Goal: Task Accomplishment & Management: Manage account settings

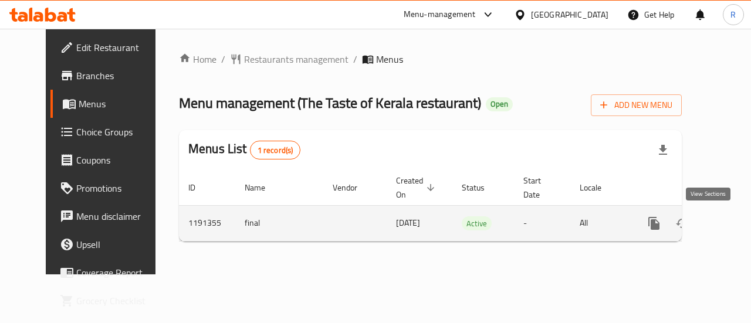
click at [734, 225] on icon "enhanced table" at bounding box center [739, 223] width 11 height 11
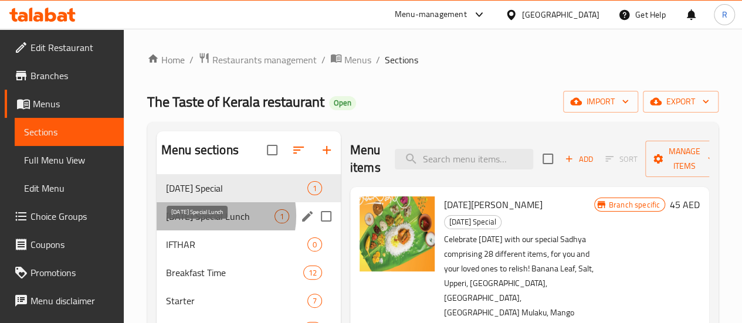
click at [207, 224] on span "[DATE] Special Lunch" at bounding box center [220, 216] width 109 height 14
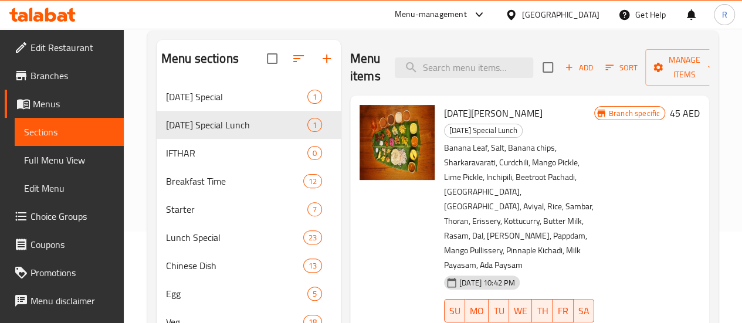
scroll to position [86, 0]
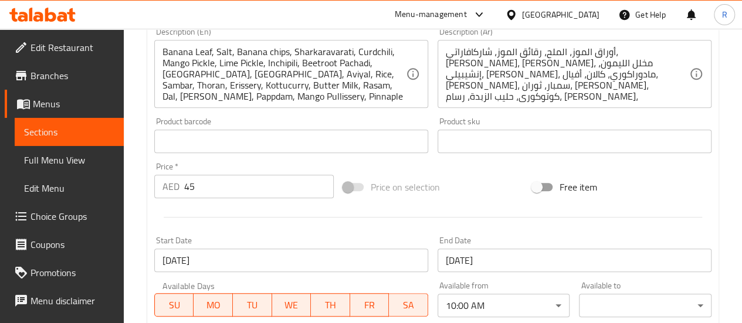
scroll to position [309, 0]
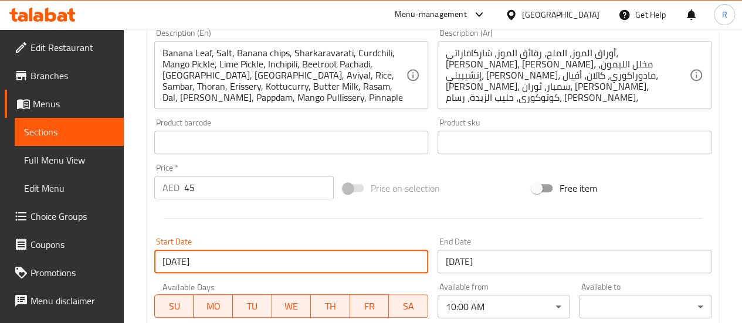
click at [191, 265] on input "15-09-2024" at bounding box center [291, 261] width 274 height 23
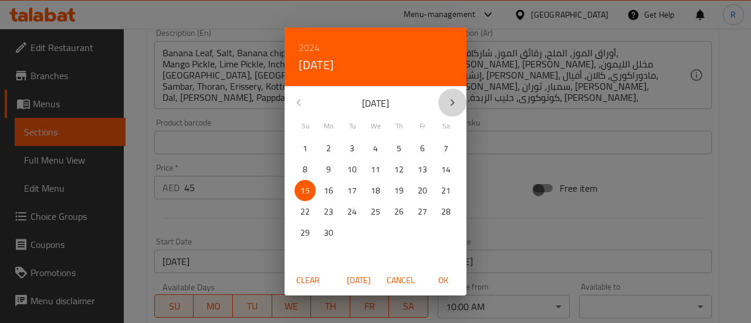
click at [455, 98] on icon "button" at bounding box center [452, 103] width 14 height 14
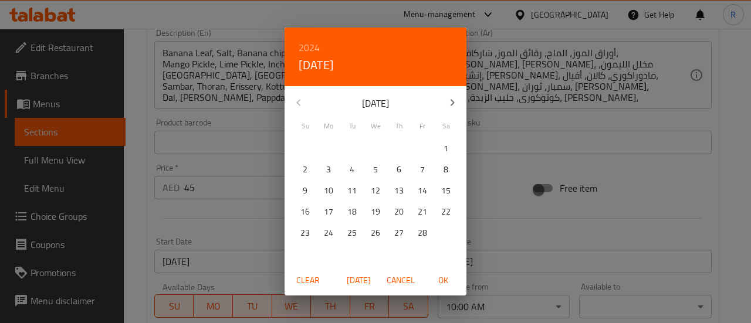
click at [455, 98] on icon "button" at bounding box center [452, 103] width 14 height 14
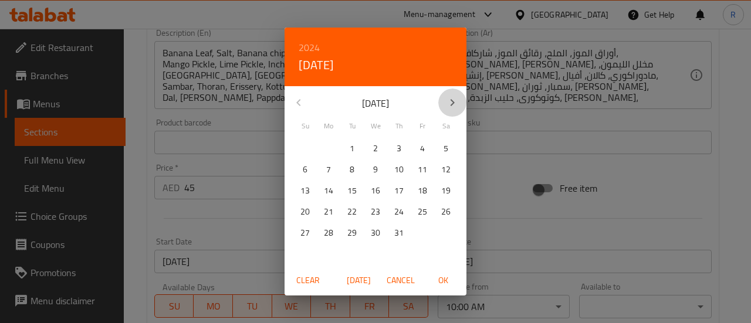
click at [455, 98] on icon "button" at bounding box center [452, 103] width 14 height 14
click at [380, 151] on span "3" at bounding box center [375, 148] width 21 height 15
click at [441, 279] on span "OK" at bounding box center [443, 280] width 28 height 15
type input "[DATE]"
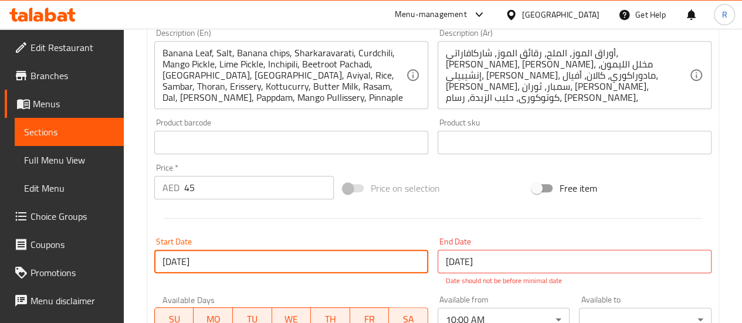
click at [482, 263] on input "16-09-2024" at bounding box center [575, 261] width 274 height 23
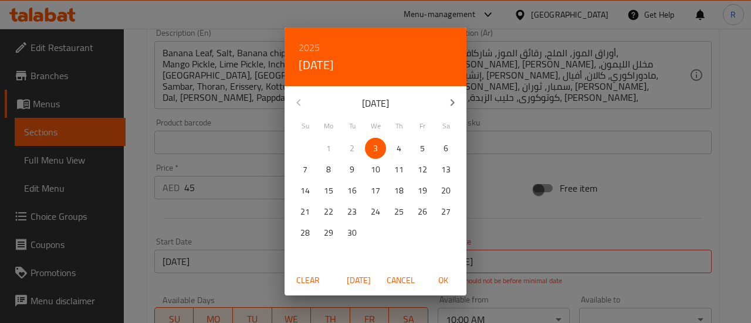
click at [307, 172] on p "7" at bounding box center [305, 170] width 5 height 15
click at [441, 281] on span "OK" at bounding box center [443, 280] width 28 height 15
type input "[DATE]"
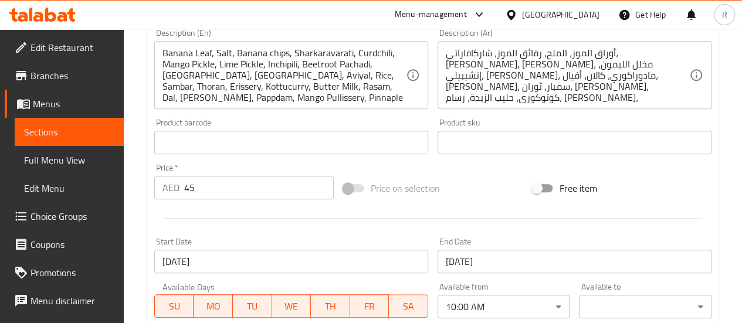
click at [731, 194] on div "Home / Restaurants management / Menus / Sections / item / update Onam Special L…" at bounding box center [433, 128] width 619 height 817
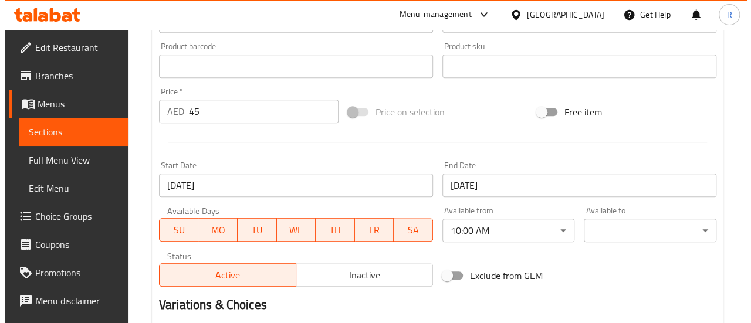
scroll to position [387, 0]
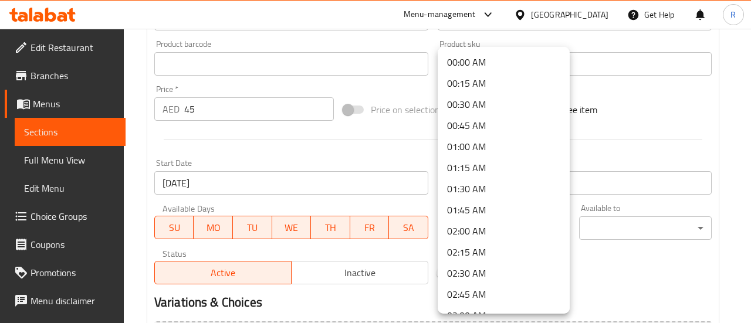
scroll to position [726, 0]
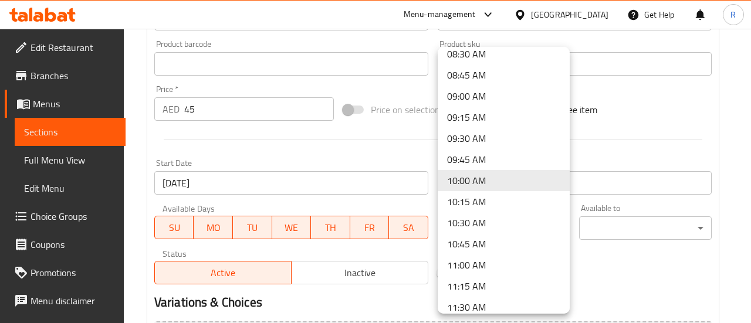
click at [486, 102] on li "09:00 AM" at bounding box center [504, 96] width 132 height 21
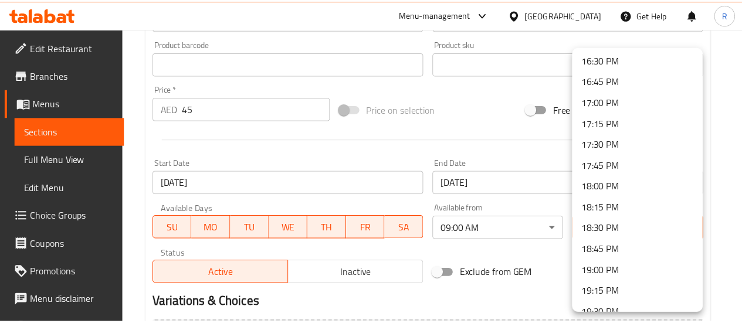
scroll to position [1289, 0]
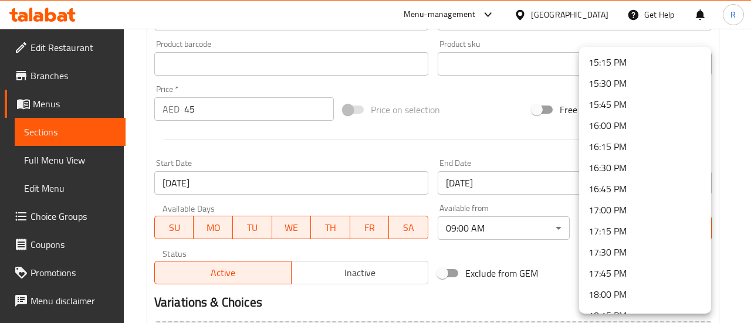
click at [662, 119] on li "16:00 PM" at bounding box center [645, 125] width 132 height 21
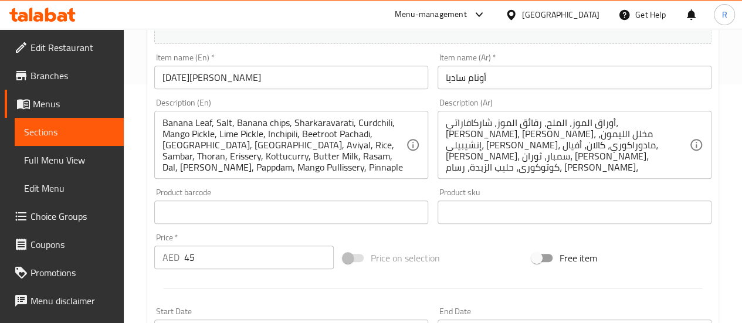
scroll to position [237, 0]
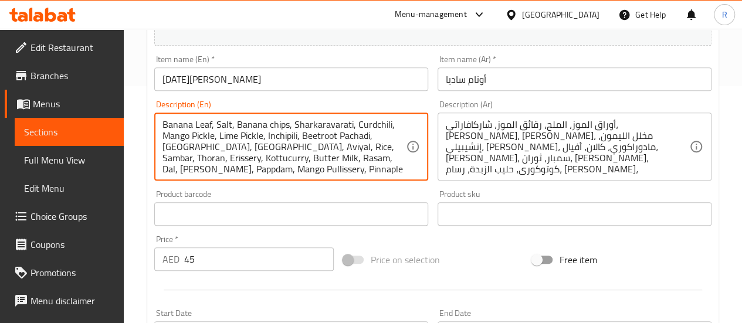
drag, startPoint x: 161, startPoint y: 121, endPoint x: 357, endPoint y: 119, distance: 196.6
click at [357, 119] on div "Banana Leaf, Salt, Banana chips, Sharkaravarati, Curdchili, Mango Pickle, Lime …" at bounding box center [291, 147] width 274 height 68
click at [177, 140] on textarea "Banana Leaf, Salt, Banana chips, Sharkaravarati, Curdchili, Mango Pickle, Lime …" at bounding box center [285, 147] width 244 height 56
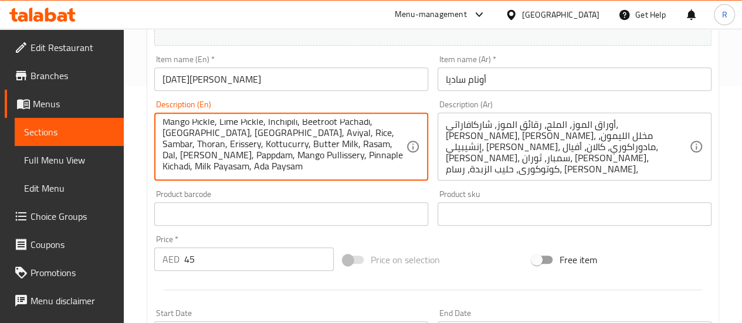
drag, startPoint x: 164, startPoint y: 122, endPoint x: 205, endPoint y: 185, distance: 74.7
click at [205, 185] on div "Description (En) Banana Leaf, Salt, Banana chips, Sharkaravarati, Curdchili, Ma…" at bounding box center [291, 141] width 283 height 90
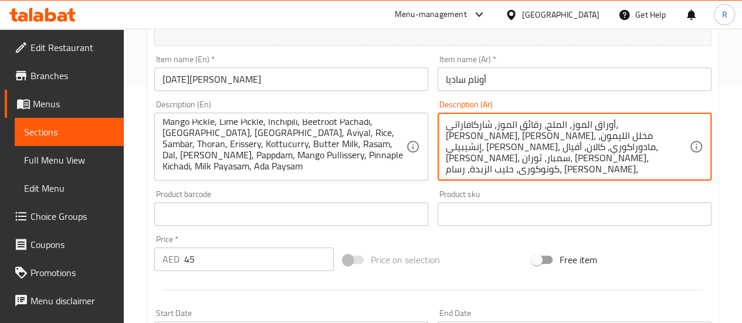
scroll to position [2, 0]
drag, startPoint x: 456, startPoint y: 120, endPoint x: 643, endPoint y: 157, distance: 190.7
click at [661, 170] on textarea "أوراق الموز، الملح، رقائق الموز، شاركافاراتي، كوردتشيلي، مخلل المانجو، مخلل الل…" at bounding box center [568, 147] width 244 height 56
drag, startPoint x: 654, startPoint y: 170, endPoint x: 654, endPoint y: 123, distance: 47.5
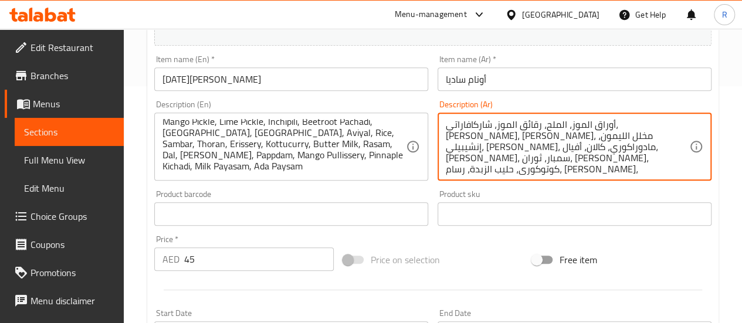
click at [654, 123] on textarea "أوراق الموز، الملح، رقائق الموز، شاركافاراتي، كوردتشيلي، مخلل المانجو، مخلل الل…" at bounding box center [568, 147] width 244 height 56
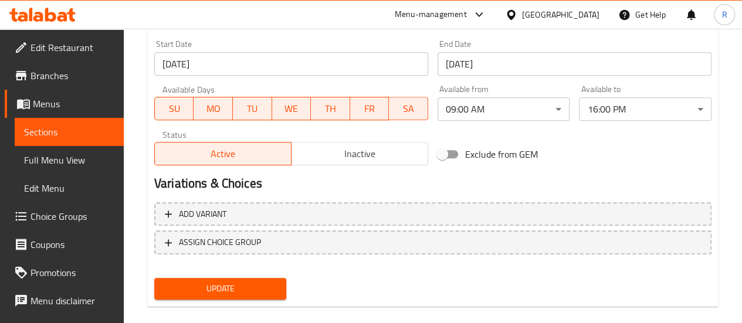
scroll to position [523, 0]
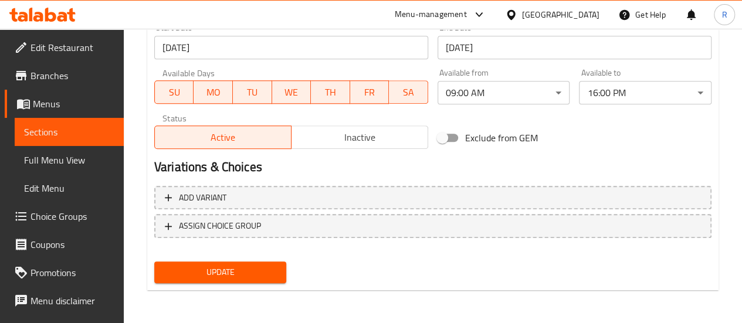
click at [244, 271] on span "Update" at bounding box center [221, 272] width 114 height 15
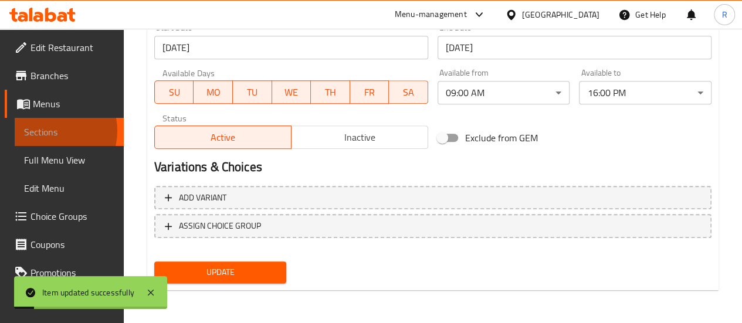
click at [51, 131] on span "Sections" at bounding box center [69, 132] width 90 height 14
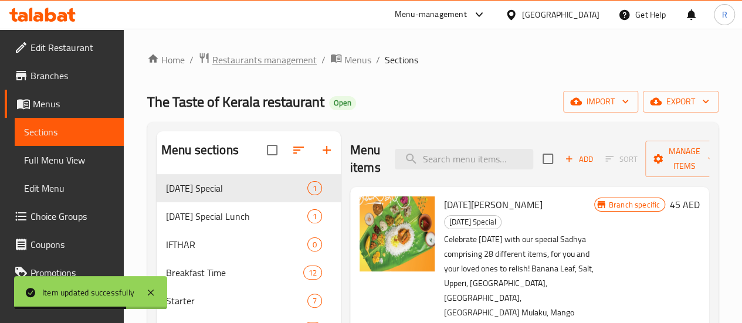
click at [266, 59] on span "Restaurants management" at bounding box center [264, 60] width 104 height 14
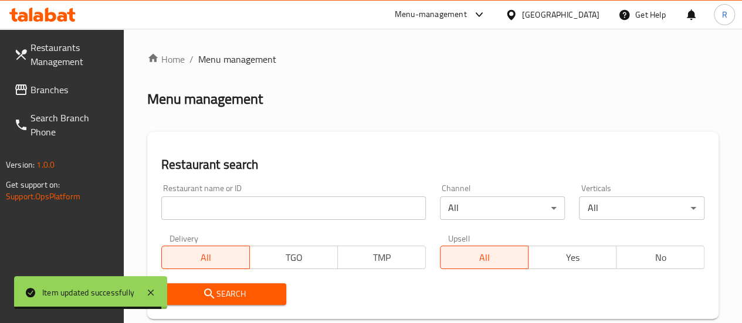
click at [47, 92] on span "Branches" at bounding box center [73, 90] width 84 height 14
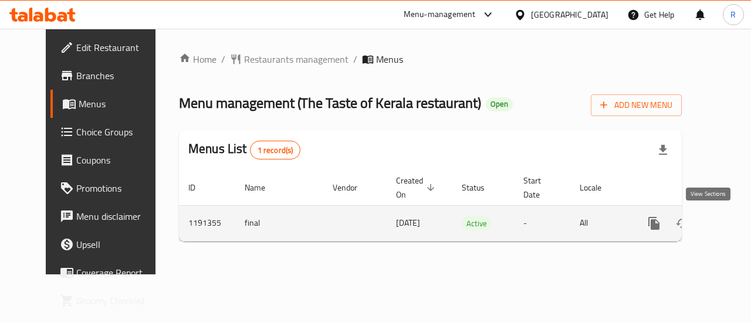
click at [732, 224] on icon "enhanced table" at bounding box center [739, 224] width 14 height 14
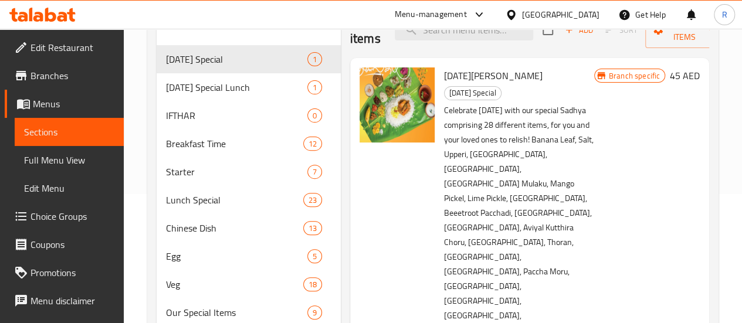
scroll to position [50, 0]
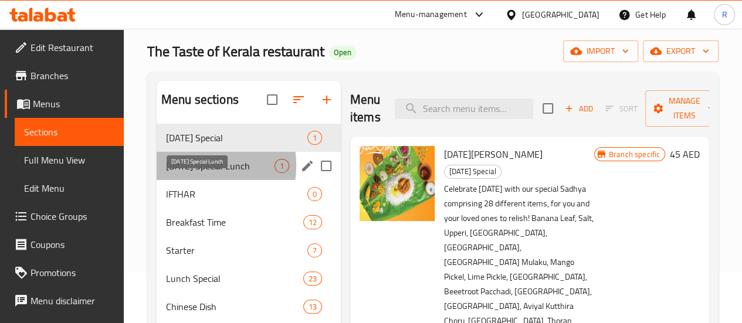
click at [187, 173] on span "[DATE] Special Lunch" at bounding box center [220, 166] width 109 height 14
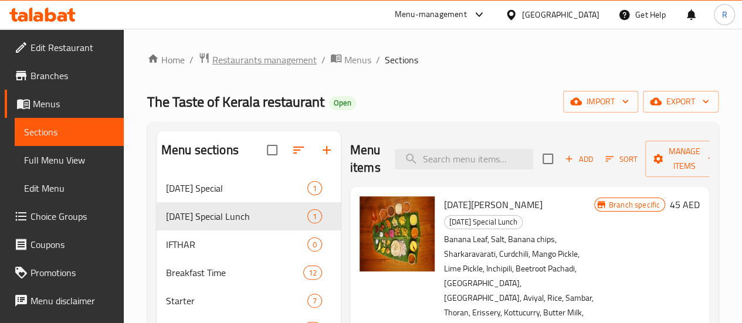
click at [263, 56] on span "Restaurants management" at bounding box center [264, 60] width 104 height 14
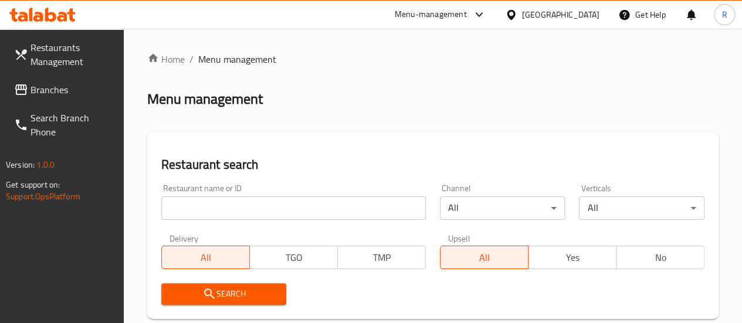
click at [229, 215] on input "search" at bounding box center [293, 208] width 265 height 23
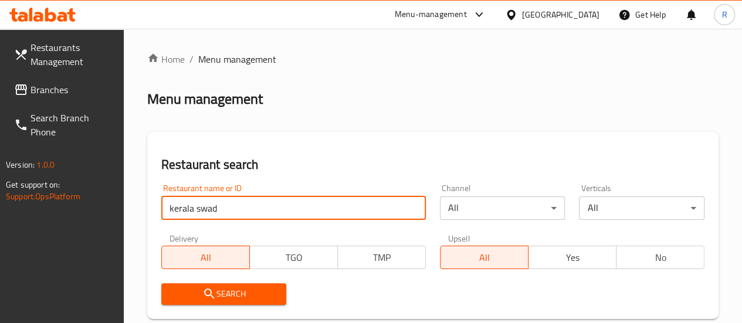
type input "kerala swad"
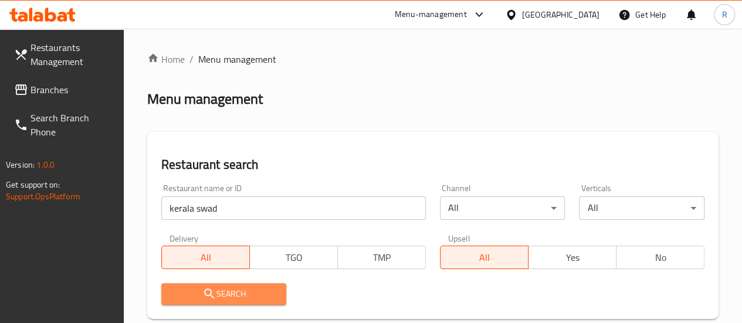
click at [232, 296] on span "Search" at bounding box center [224, 294] width 107 height 15
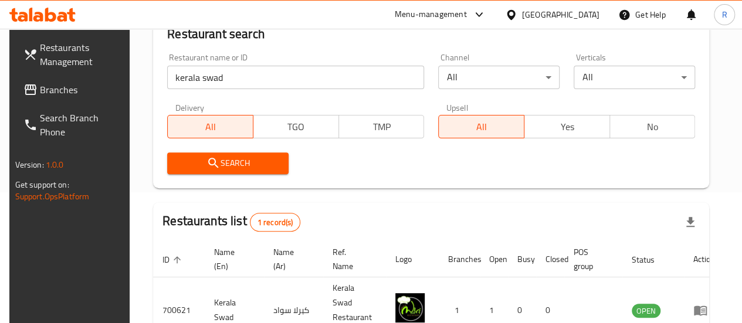
scroll to position [215, 0]
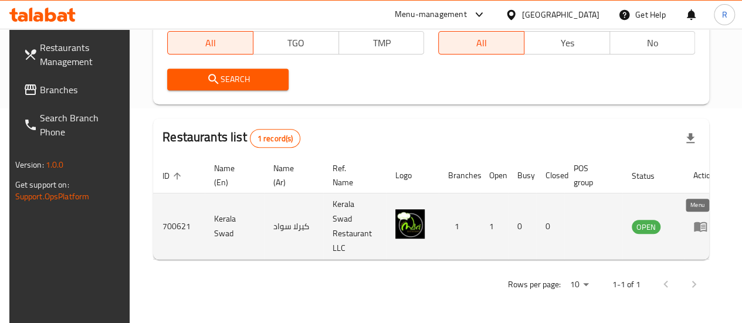
click at [701, 227] on icon "enhanced table" at bounding box center [703, 227] width 4 height 5
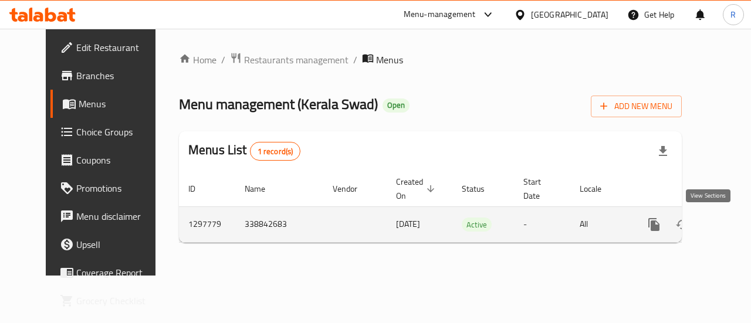
click at [732, 219] on icon "enhanced table" at bounding box center [739, 225] width 14 height 14
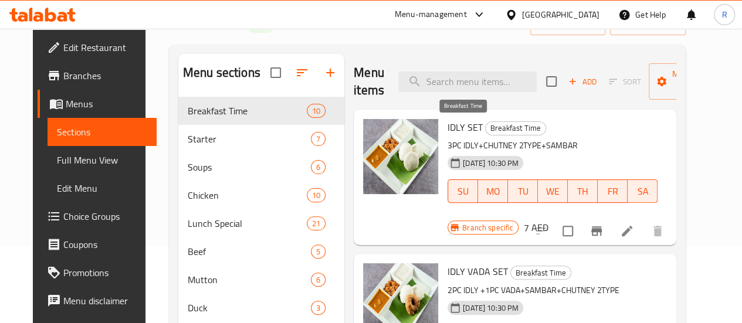
scroll to position [79, 0]
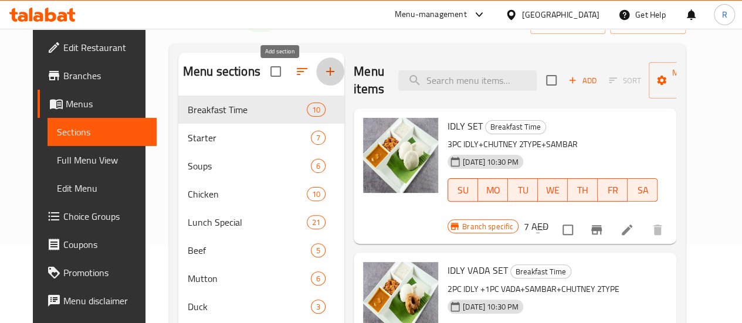
click at [323, 75] on icon "button" at bounding box center [330, 72] width 14 height 14
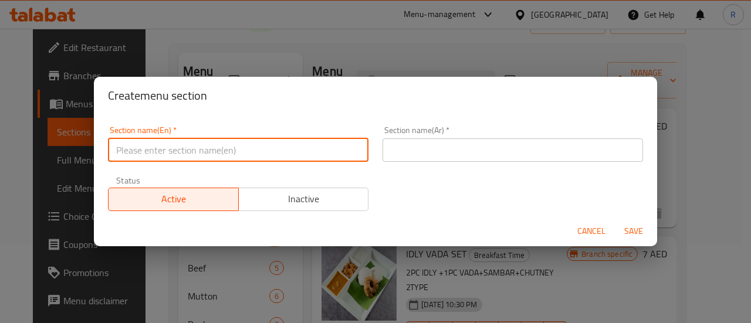
click at [218, 143] on input "text" at bounding box center [238, 149] width 261 height 23
type input "[DATE] Special"
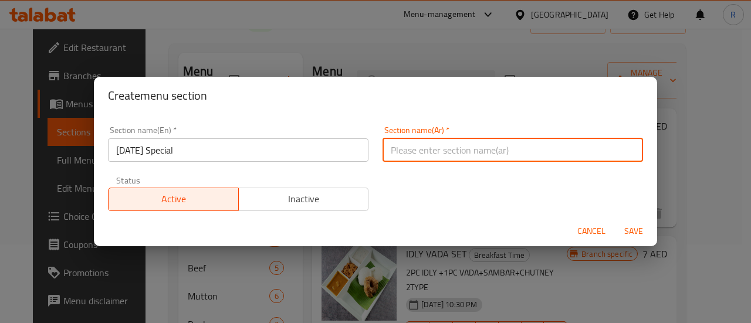
click at [484, 145] on input "text" at bounding box center [513, 149] width 261 height 23
paste input "روض أونام الخاص"
type input "روض أونام الخاص"
click at [638, 233] on span "Save" at bounding box center [634, 231] width 28 height 15
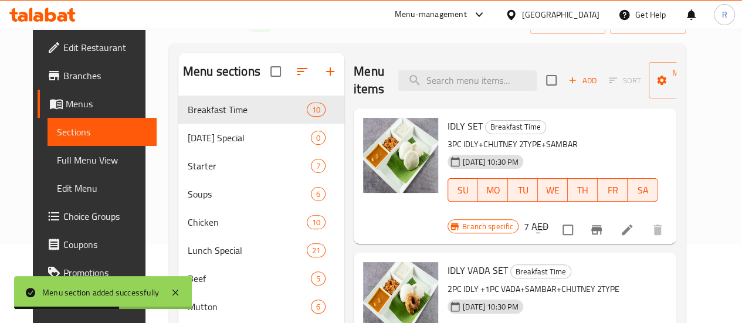
drag, startPoint x: 194, startPoint y: 154, endPoint x: 195, endPoint y: 102, distance: 52.2
click at [195, 102] on div "Menu sections Breakfast Time 10 [DATE] Special 0 Starter 7 Soups 6 Chicken 10 L…" at bounding box center [261, 316] width 166 height 526
drag, startPoint x: 197, startPoint y: 155, endPoint x: 200, endPoint y: 112, distance: 42.9
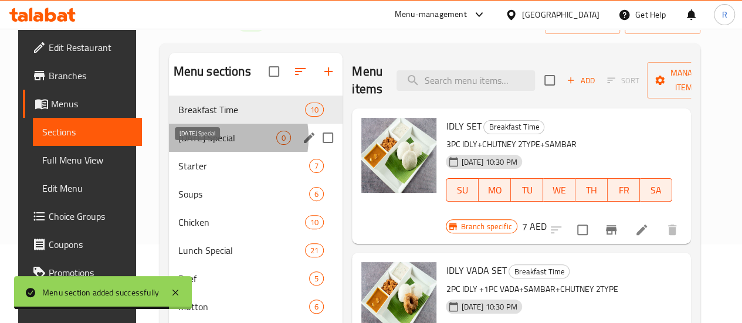
click at [201, 145] on span "[DATE] Special" at bounding box center [227, 138] width 99 height 14
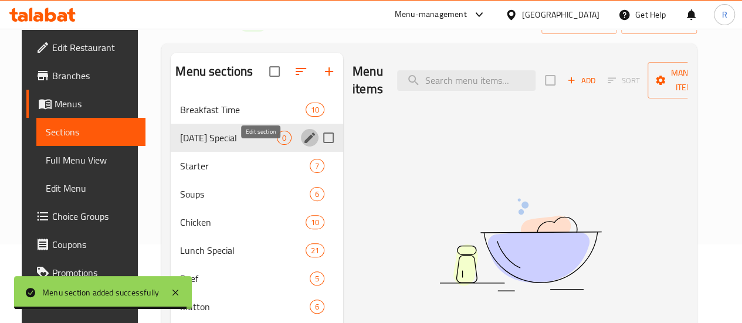
click at [305, 143] on icon "edit" at bounding box center [310, 138] width 11 height 11
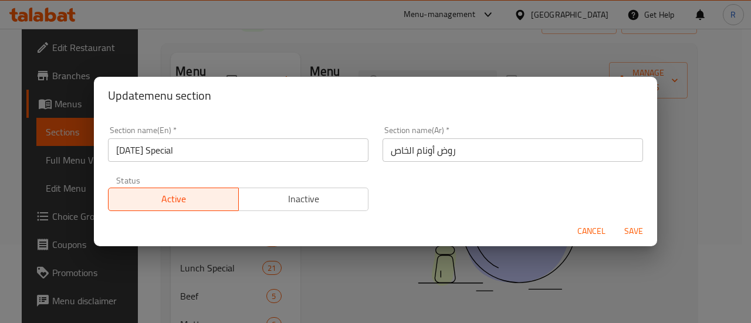
click at [586, 229] on span "Cancel" at bounding box center [591, 231] width 28 height 15
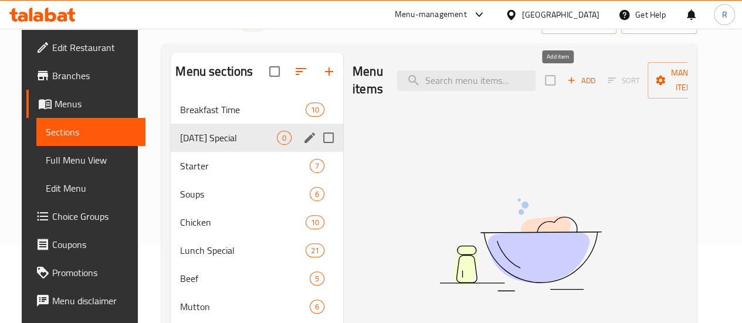
click at [566, 81] on span "Add" at bounding box center [582, 80] width 32 height 13
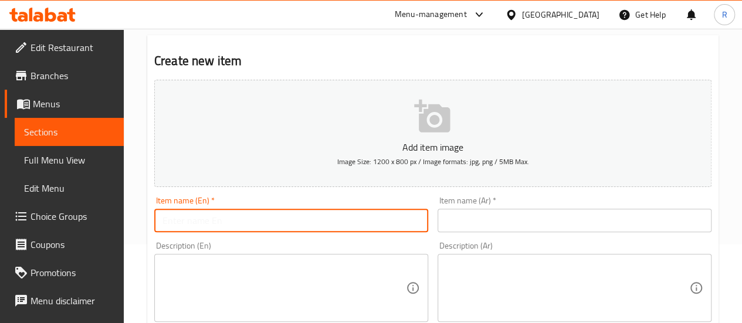
click at [278, 225] on input "text" at bounding box center [291, 220] width 274 height 23
type input "[DATE][PERSON_NAME]"
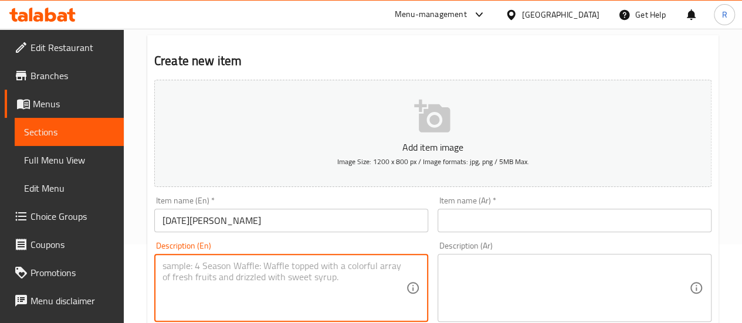
click at [279, 266] on textarea at bounding box center [285, 289] width 244 height 56
paste textarea "Banana Leaf, Salt, Banana chips, Sharkaravarati, Curdchili, Mango Pickle, Lime …"
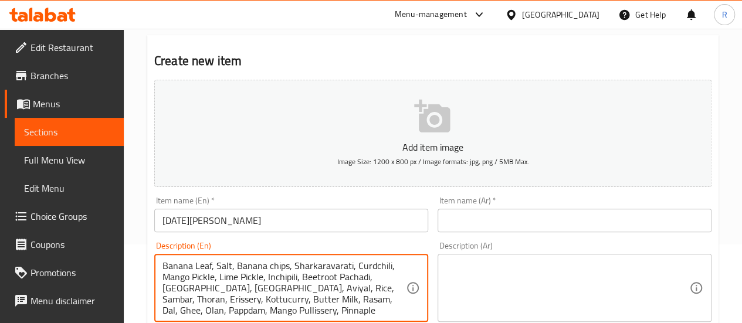
scroll to position [14, 0]
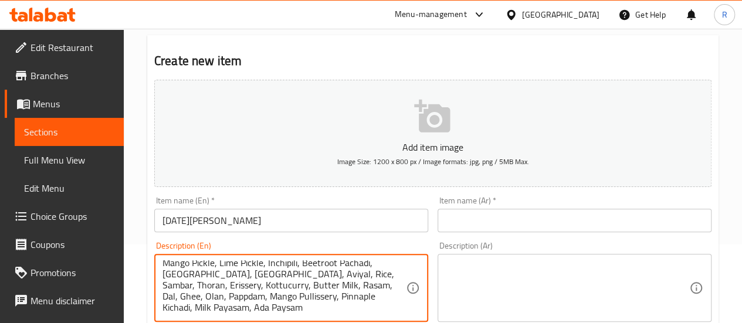
type textarea "Banana Leaf, Salt, Banana chips, Sharkaravarati, Curdchili, Mango Pickle, Lime …"
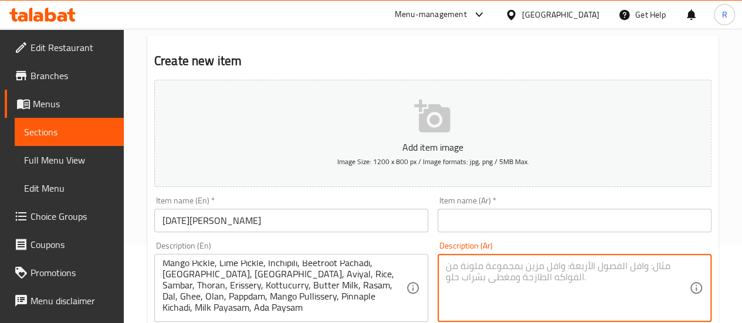
click at [545, 278] on textarea at bounding box center [568, 289] width 244 height 56
paste textarea "ر باتشادي، [PERSON_NAME]، كالان، [PERSON_NAME]، [PERSON_NAME]، [PERSON_NAME]، ث…"
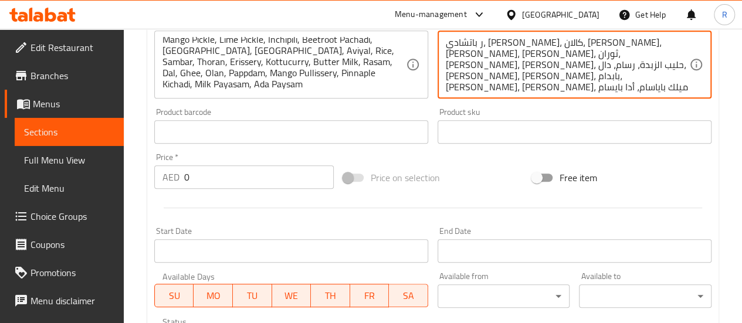
scroll to position [305, 0]
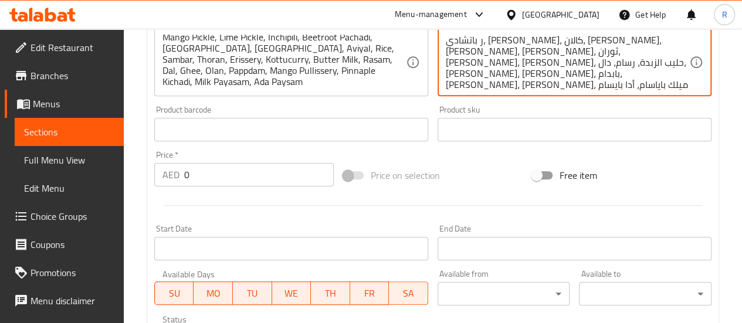
type textarea "ر باتشادي، [PERSON_NAME]، كالان، [PERSON_NAME]، [PERSON_NAME]، [PERSON_NAME]، ث…"
click at [208, 172] on input "0" at bounding box center [259, 174] width 150 height 23
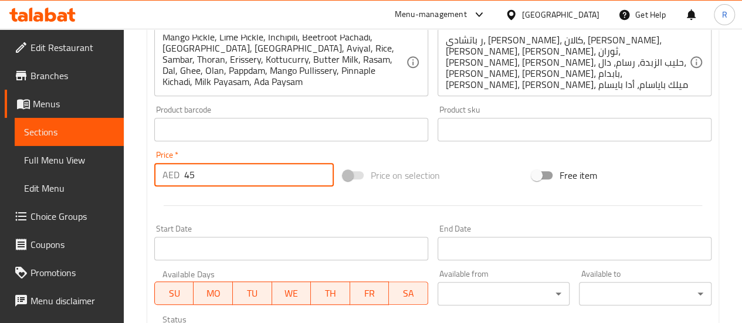
type input "45"
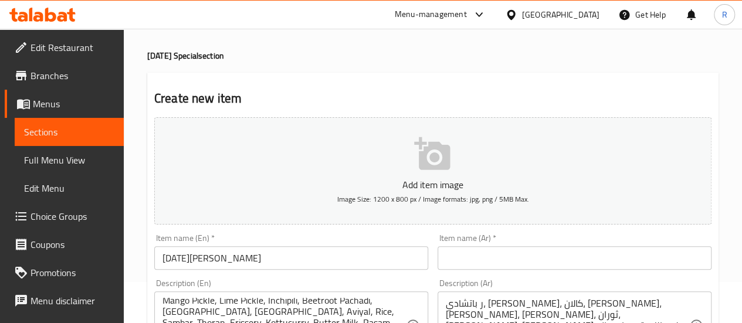
scroll to position [158, 0]
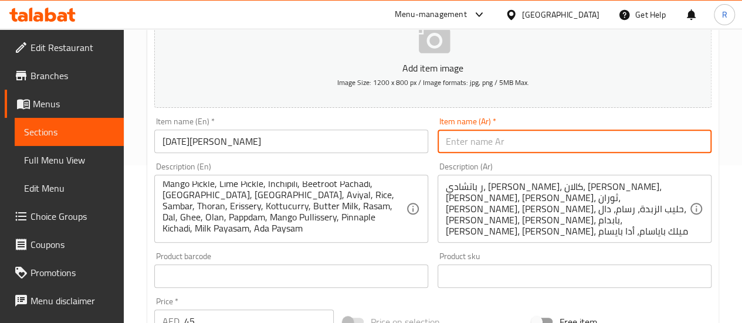
click at [518, 142] on input "text" at bounding box center [575, 141] width 274 height 23
paste input "[PERSON_NAME]"
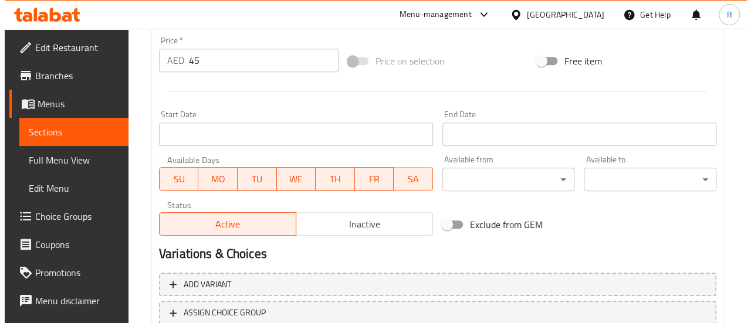
scroll to position [427, 0]
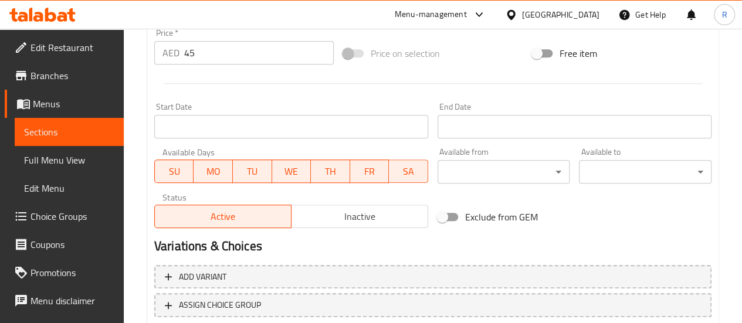
type input "[PERSON_NAME]"
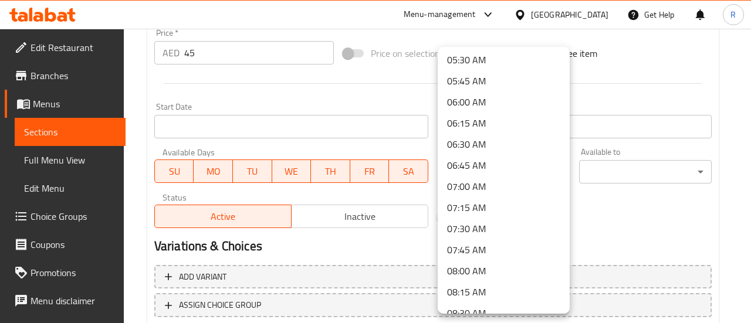
scroll to position [701, 0]
drag, startPoint x: 478, startPoint y: 126, endPoint x: 524, endPoint y: 137, distance: 47.8
click at [477, 126] on li "09:00 AM" at bounding box center [504, 121] width 132 height 21
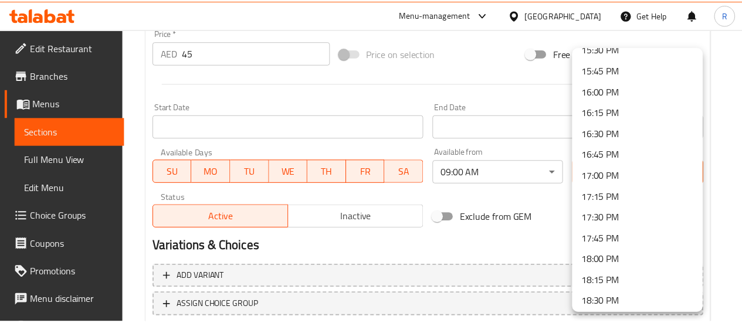
scroll to position [1198, 0]
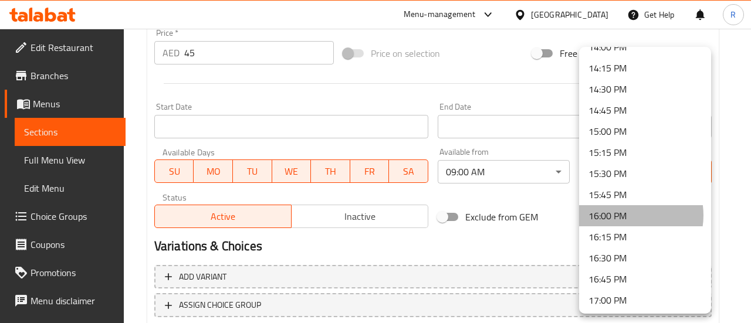
click at [623, 215] on li "16:00 PM" at bounding box center [645, 215] width 132 height 21
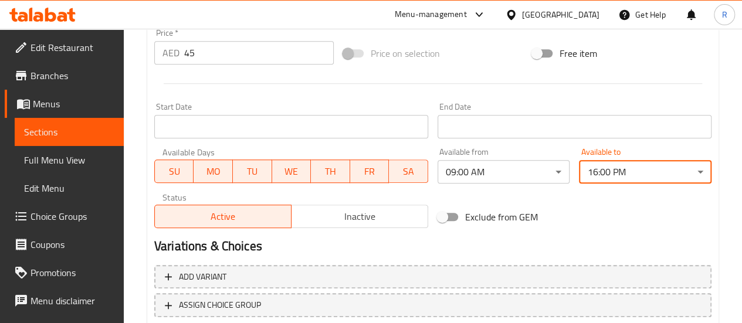
click at [499, 124] on input "Start Date" at bounding box center [575, 126] width 274 height 23
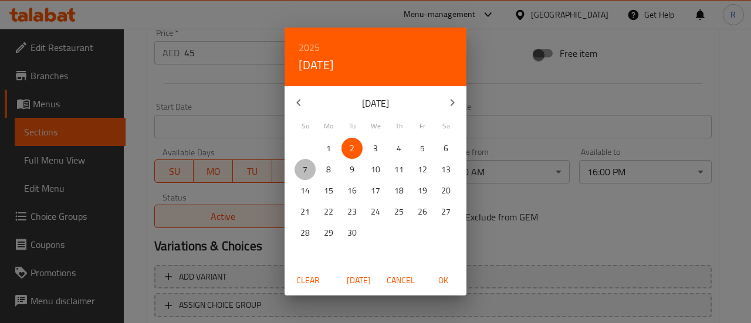
click at [313, 168] on span "7" at bounding box center [305, 170] width 21 height 15
click at [437, 276] on span "OK" at bounding box center [443, 280] width 28 height 15
type input "[DATE]"
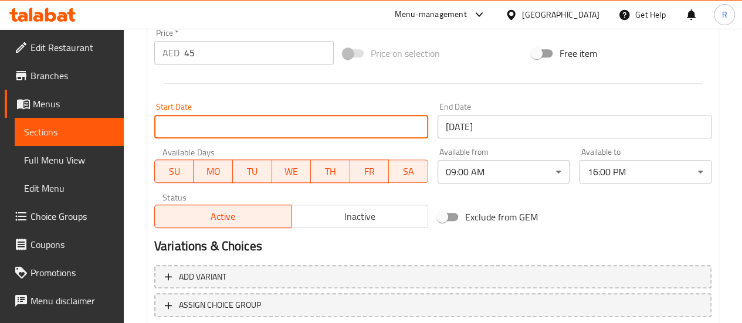
click at [258, 130] on input "Start Date" at bounding box center [291, 126] width 274 height 23
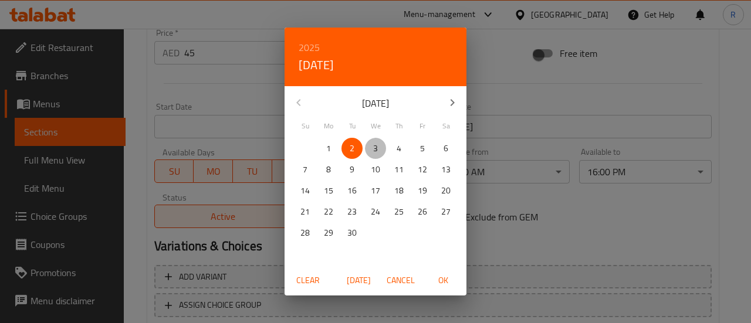
click at [377, 147] on p "3" at bounding box center [375, 148] width 5 height 15
click at [441, 283] on span "OK" at bounding box center [443, 280] width 28 height 15
type input "[DATE]"
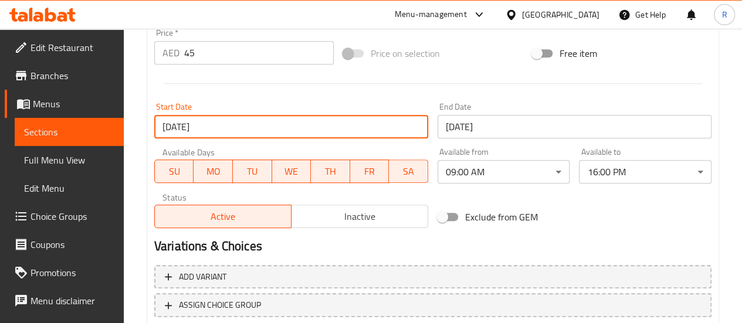
scroll to position [505, 0]
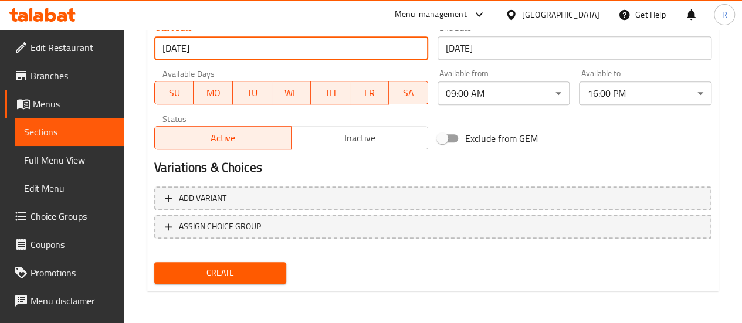
click at [246, 276] on span "Create" at bounding box center [221, 273] width 114 height 15
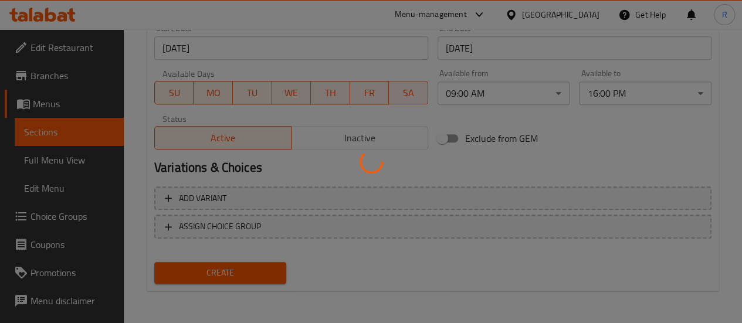
type input "0"
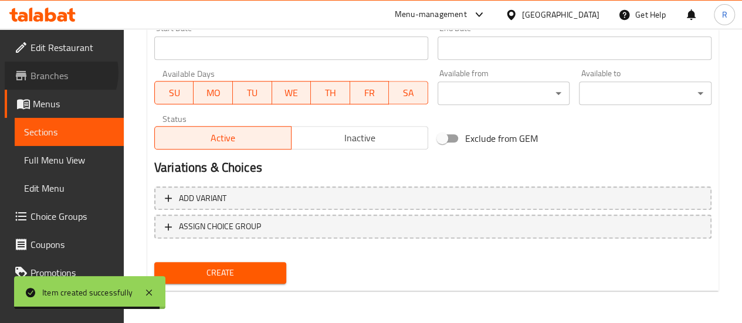
click at [59, 73] on span "Branches" at bounding box center [73, 76] width 84 height 14
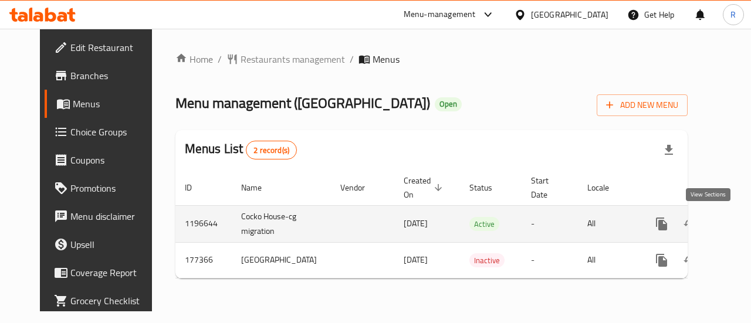
click at [741, 221] on icon "enhanced table" at bounding box center [746, 224] width 11 height 11
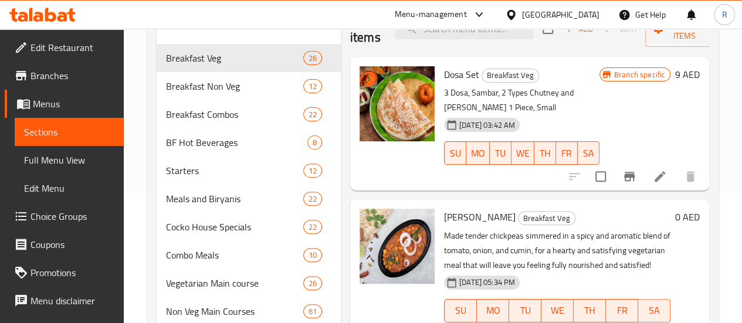
scroll to position [131, 0]
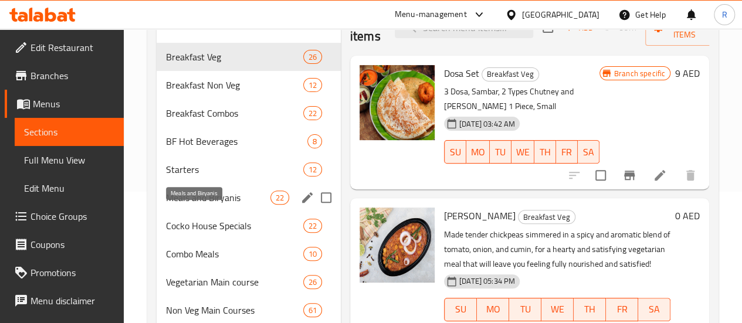
click at [187, 205] on span "Meals and Biryanis" at bounding box center [218, 198] width 104 height 14
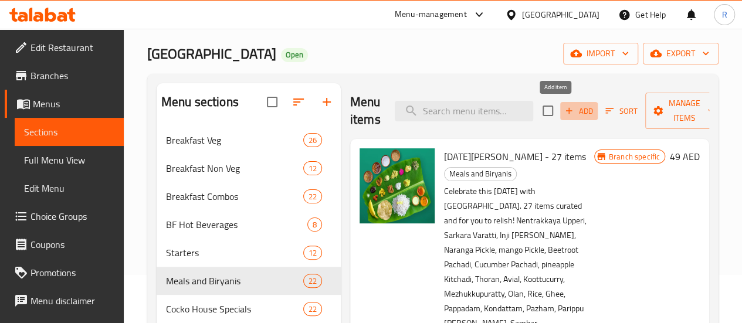
click at [563, 110] on span "Add" at bounding box center [579, 110] width 32 height 13
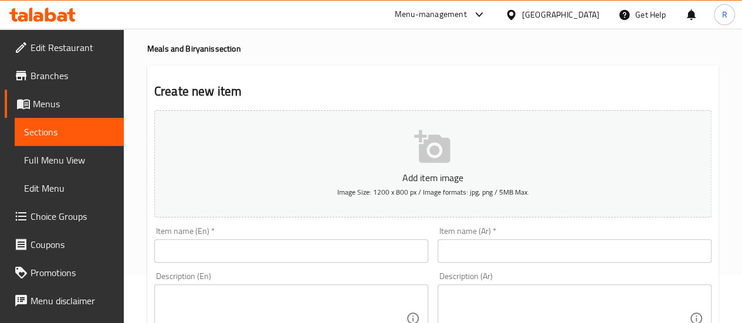
click at [269, 261] on input "text" at bounding box center [291, 250] width 274 height 23
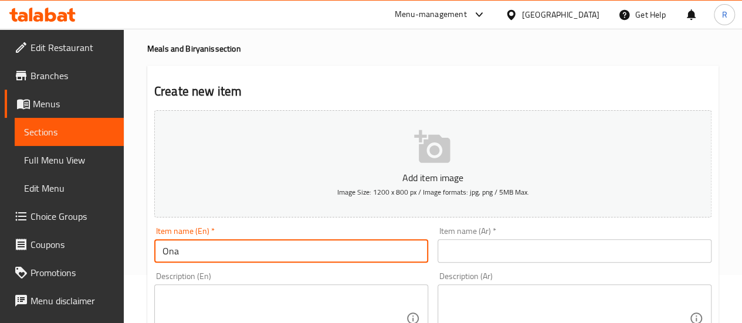
type input "[DATE][PERSON_NAME]"
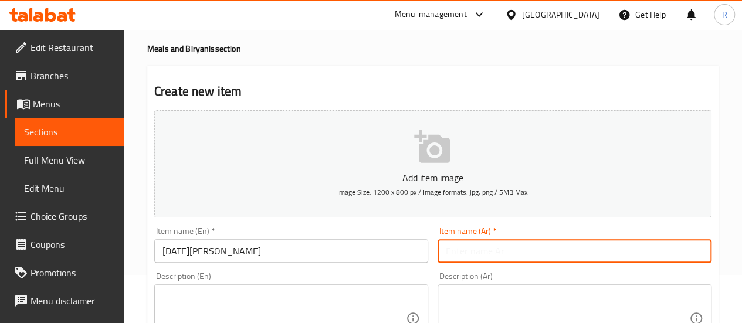
drag, startPoint x: 572, startPoint y: 249, endPoint x: 572, endPoint y: 241, distance: 8.2
click at [571, 249] on input "text" at bounding box center [575, 250] width 274 height 23
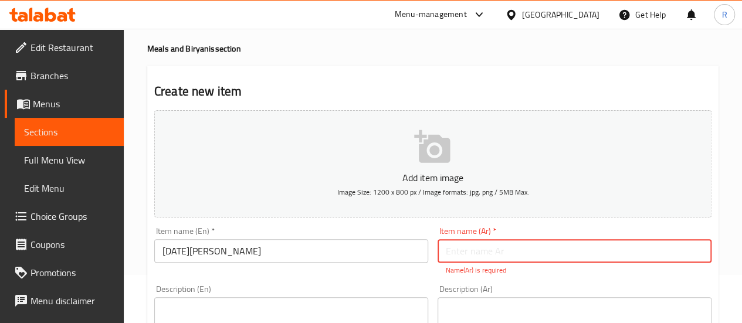
paste input "[PERSON_NAME]"
type input "[PERSON_NAME]"
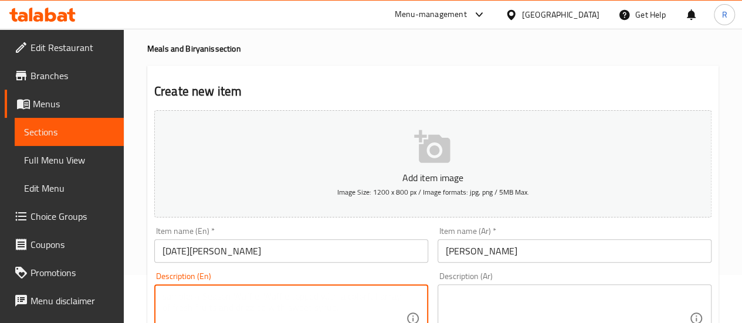
drag, startPoint x: 281, startPoint y: 319, endPoint x: 290, endPoint y: 310, distance: 12.9
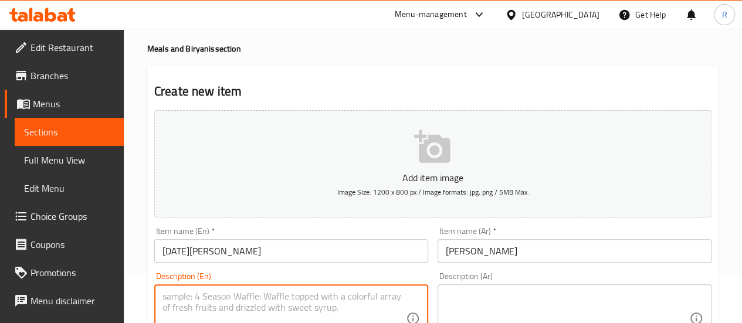
click at [281, 319] on textarea at bounding box center [285, 319] width 244 height 56
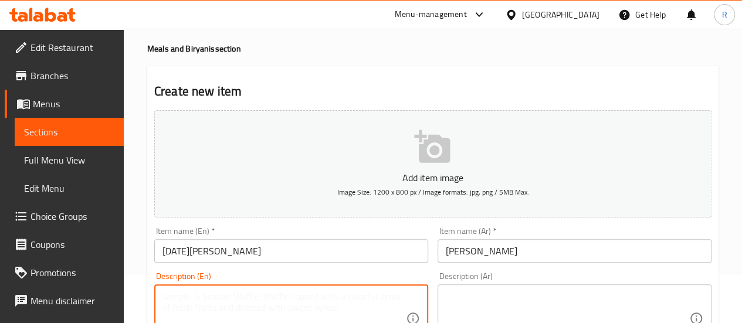
paste textarea "( 27 items ) (Nentrakkaya Upperi, Sarkara Varatti, Inji Curry, Naranga Pickle, …"
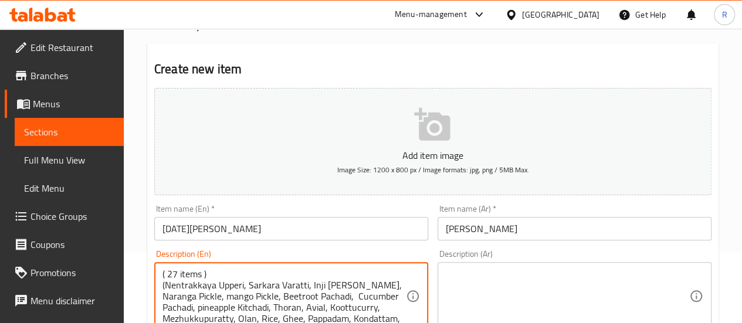
type textarea "( 27 items ) (Nentrakkaya Upperi, Sarkara Varatti, Inji Curry, Naranga Pickle, …"
click at [516, 281] on textarea at bounding box center [568, 297] width 244 height 56
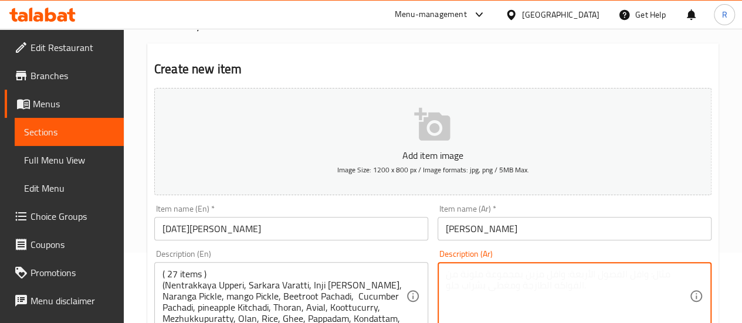
paste textarea "(نينتراكايا أوبيري، ساركارا فاراتي، إنجي كاري، نارانغا مخلل، مانجو مخلل، شمندر …"
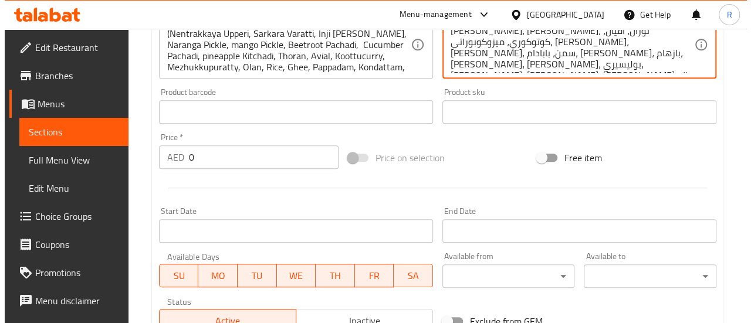
scroll to position [344, 0]
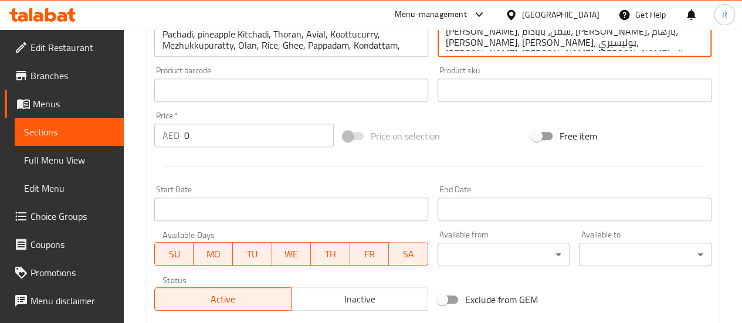
type textarea "(نينتراكايا أوبيري، ساركارا فاراتي، إنجي كاري، نارانغا مخلل، مانجو مخلل، شمندر …"
click at [201, 134] on input "0" at bounding box center [259, 135] width 150 height 23
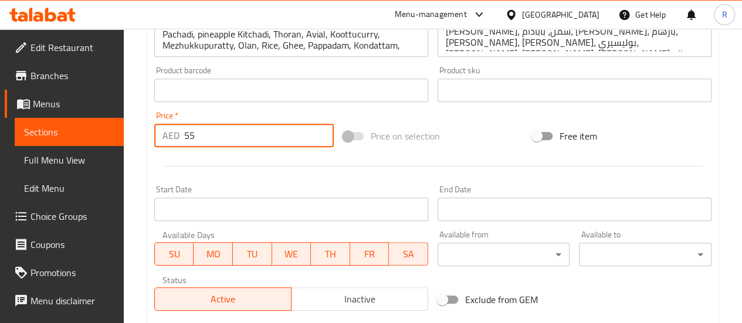
type input "55"
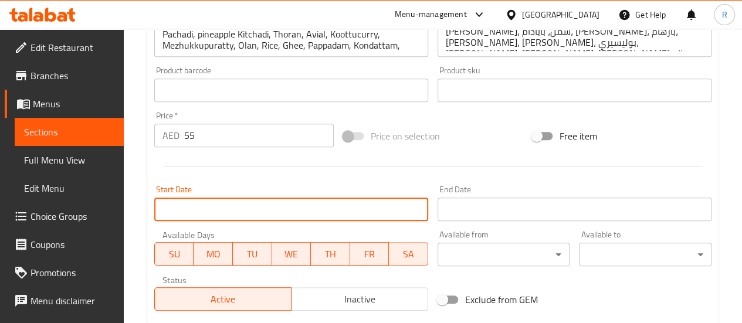
click at [306, 208] on input "Start Date" at bounding box center [291, 209] width 274 height 23
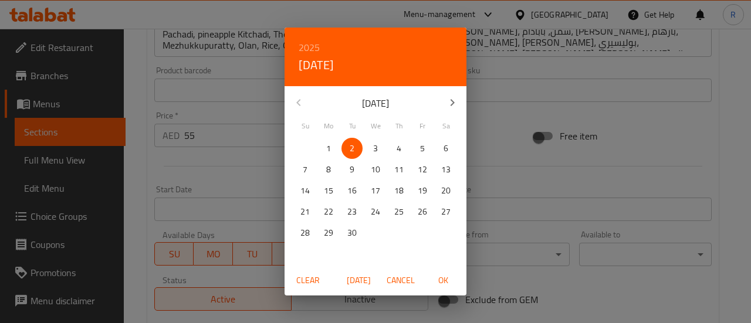
click at [428, 145] on span "5" at bounding box center [422, 148] width 21 height 15
click at [441, 287] on span "OK" at bounding box center [443, 280] width 28 height 15
type input "05-09-2025"
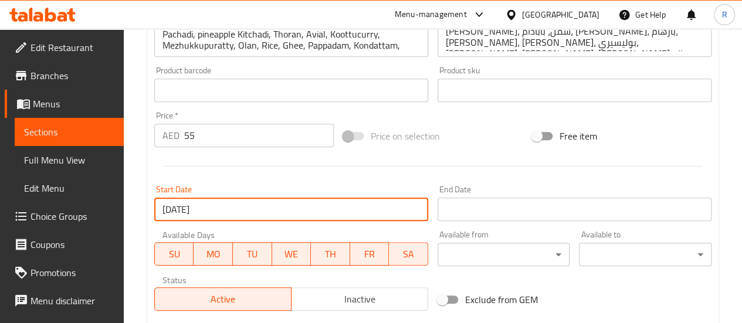
click at [488, 200] on input "Start Date" at bounding box center [575, 209] width 274 height 23
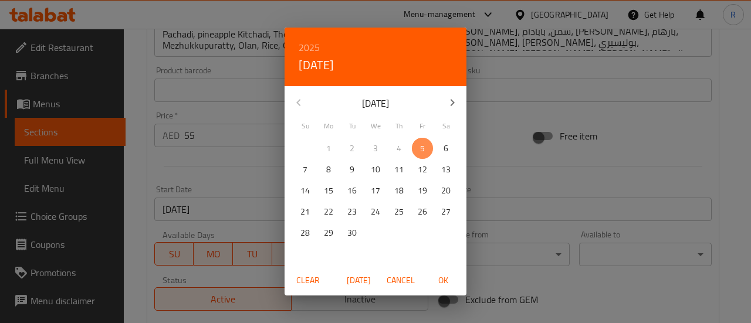
click at [425, 145] on span "5" at bounding box center [422, 148] width 21 height 15
click at [421, 150] on p "5" at bounding box center [422, 148] width 5 height 15
click at [444, 275] on span "OK" at bounding box center [443, 280] width 28 height 15
type input "05-09-2025"
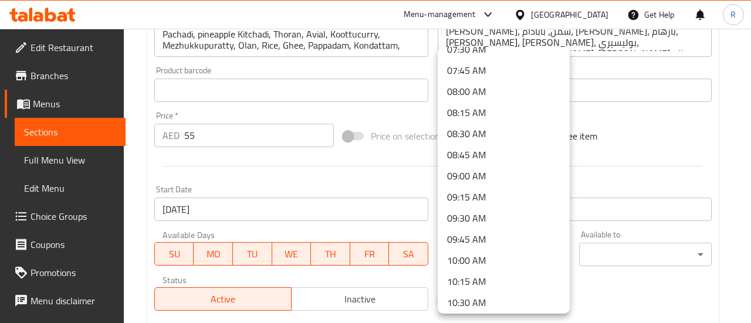
scroll to position [709, 0]
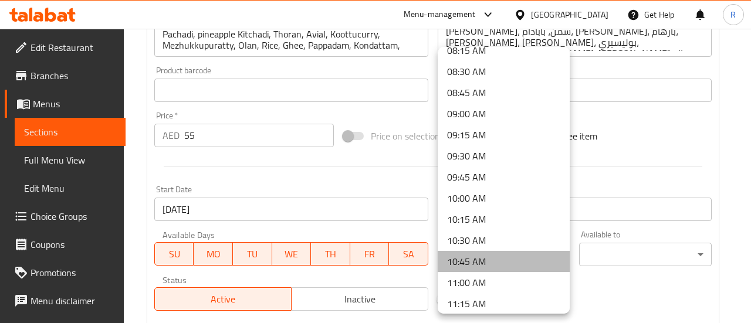
click at [518, 262] on li "10:45 AM" at bounding box center [504, 261] width 132 height 21
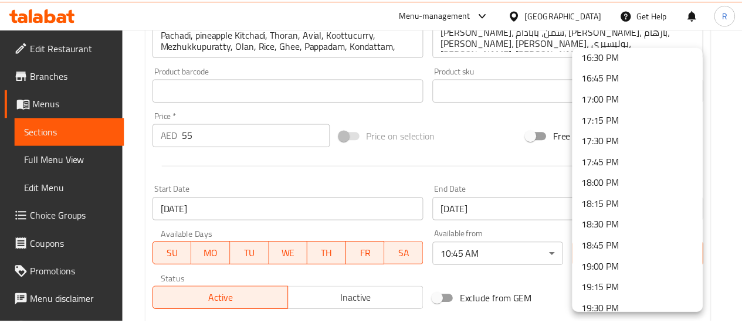
scroll to position [1302, 0]
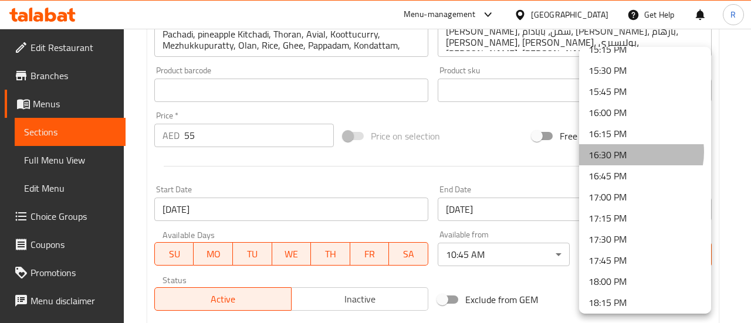
click at [627, 151] on li "16:30 PM" at bounding box center [645, 154] width 132 height 21
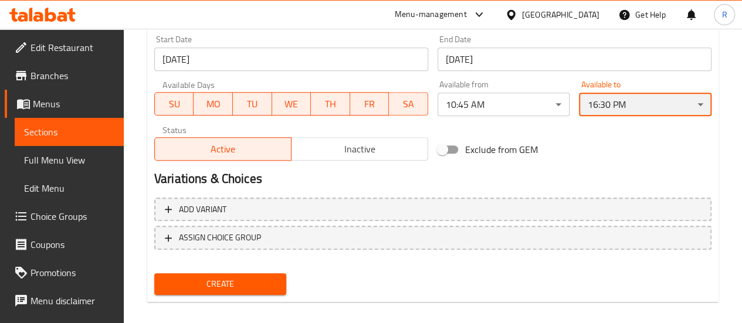
scroll to position [505, 0]
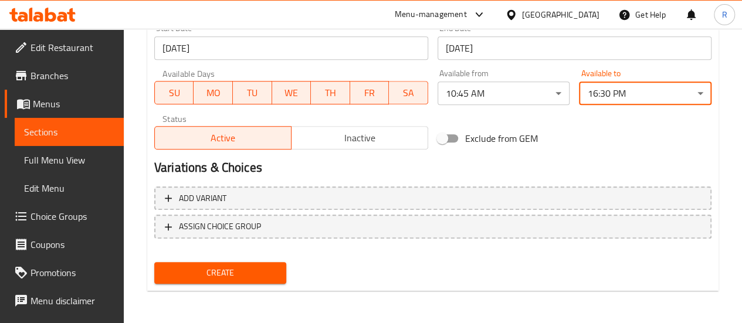
click at [222, 275] on span "Create" at bounding box center [221, 273] width 114 height 15
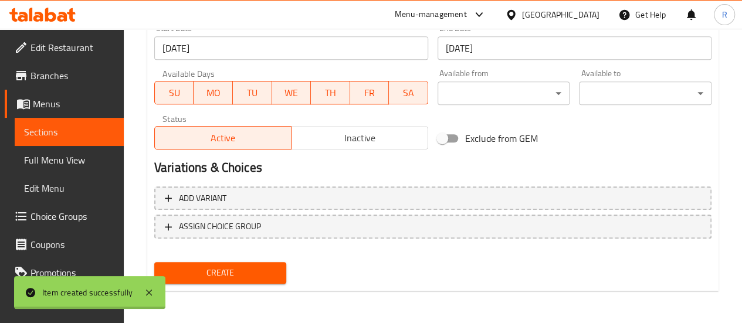
type input "0"
